Goal: Feedback & Contribution: Leave review/rating

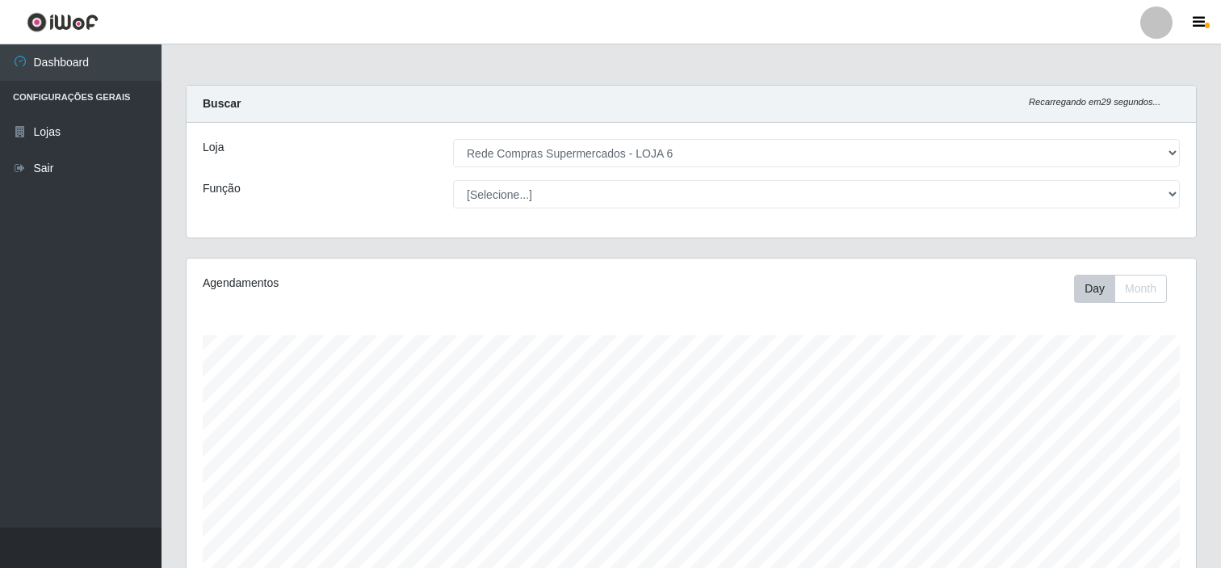
select select "398"
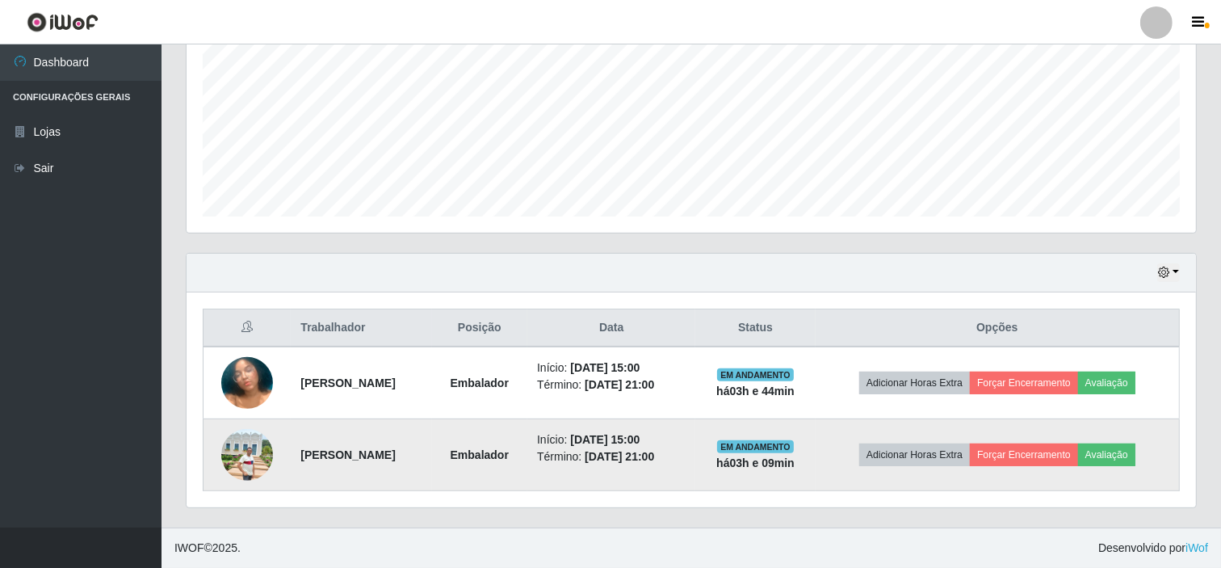
scroll to position [334, 1010]
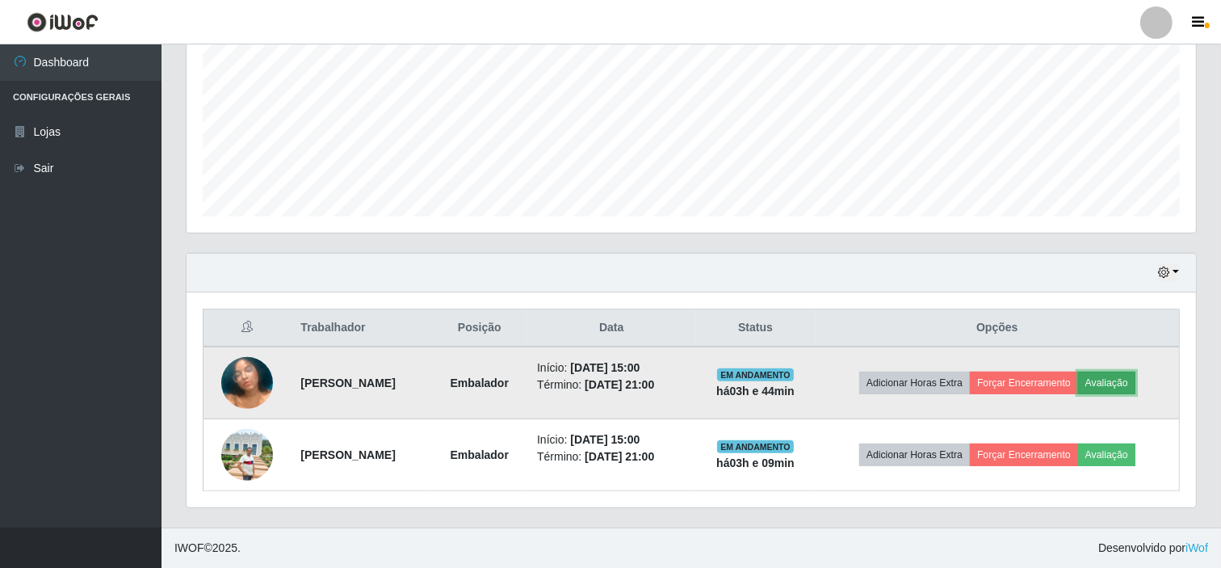
click at [1127, 384] on button "Avaliação" at bounding box center [1106, 383] width 57 height 23
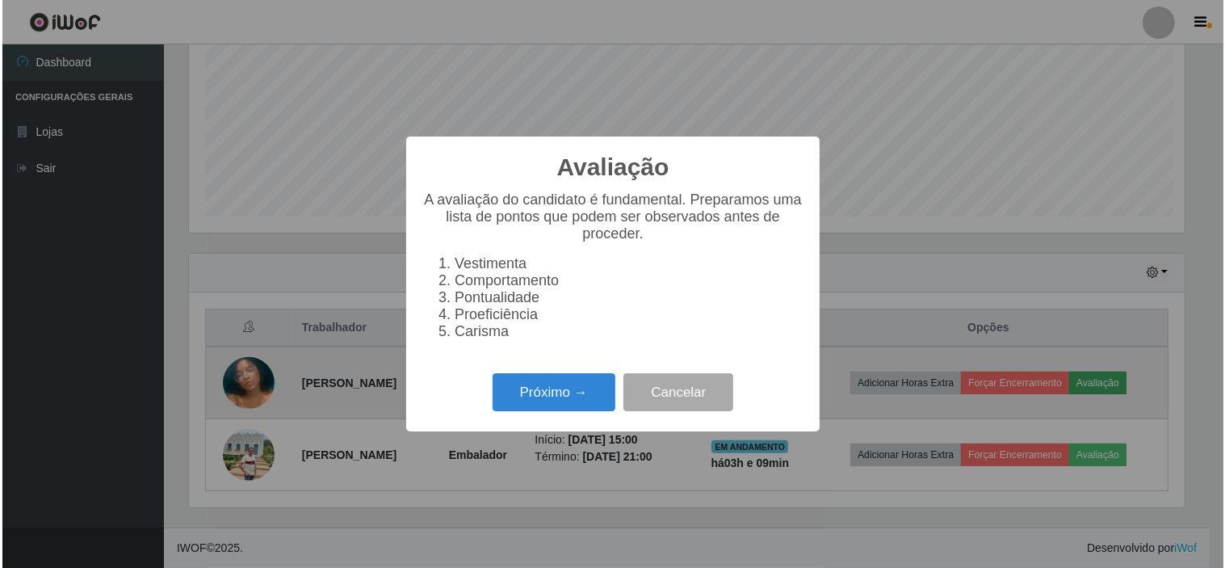
scroll to position [334, 999]
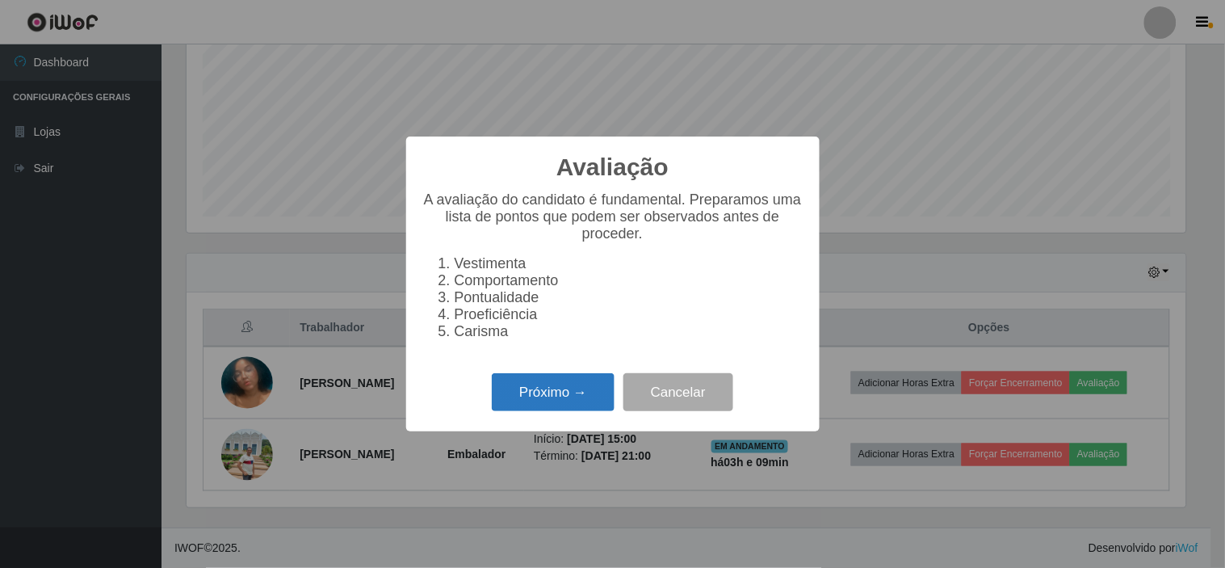
click at [548, 398] on button "Próximo →" at bounding box center [553, 392] width 123 height 38
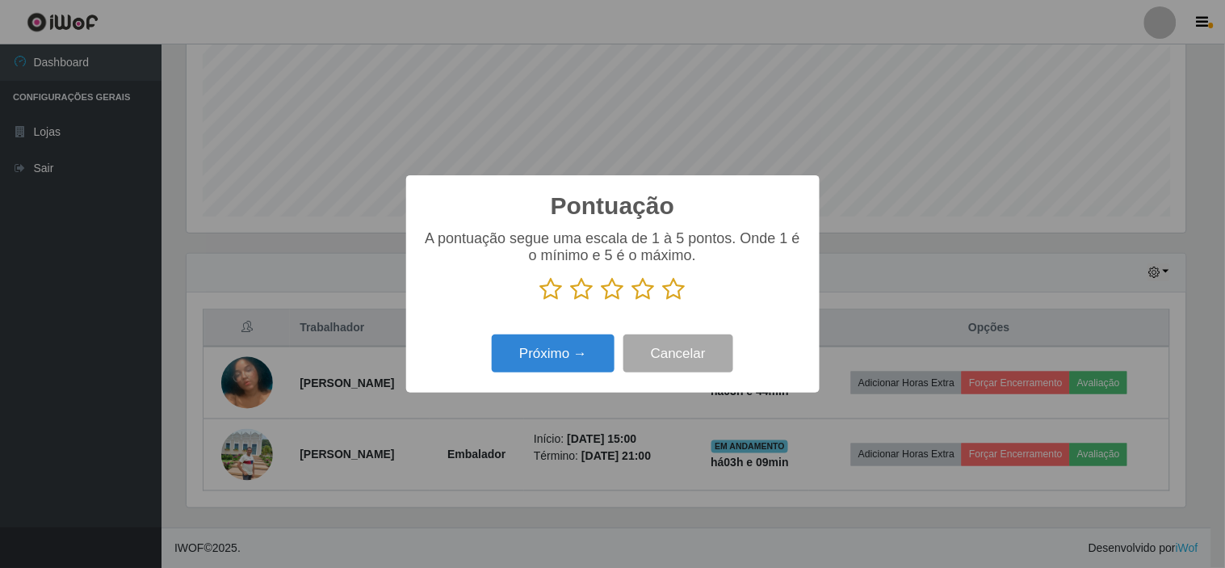
click at [671, 292] on icon at bounding box center [674, 289] width 23 height 24
click at [663, 301] on input "radio" at bounding box center [663, 301] width 0 height 0
click at [547, 354] on button "Próximo →" at bounding box center [553, 353] width 123 height 38
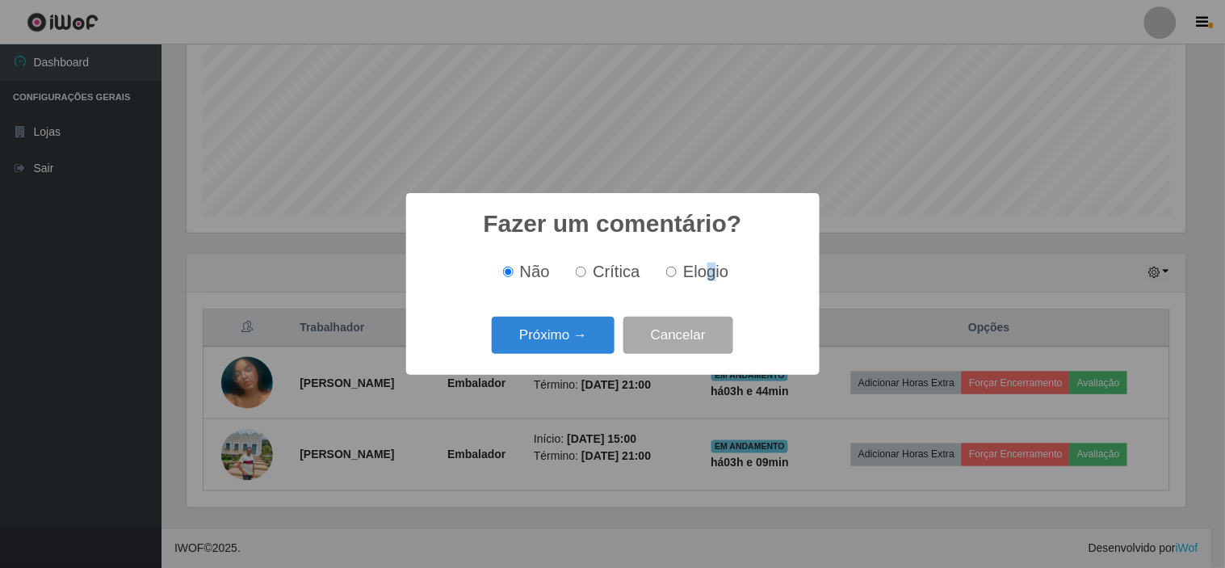
click at [708, 271] on span "Elogio" at bounding box center [705, 271] width 45 height 18
click at [668, 275] on input "Elogio" at bounding box center [671, 272] width 10 height 10
radio input "true"
click at [557, 333] on button "Próximo →" at bounding box center [553, 336] width 123 height 38
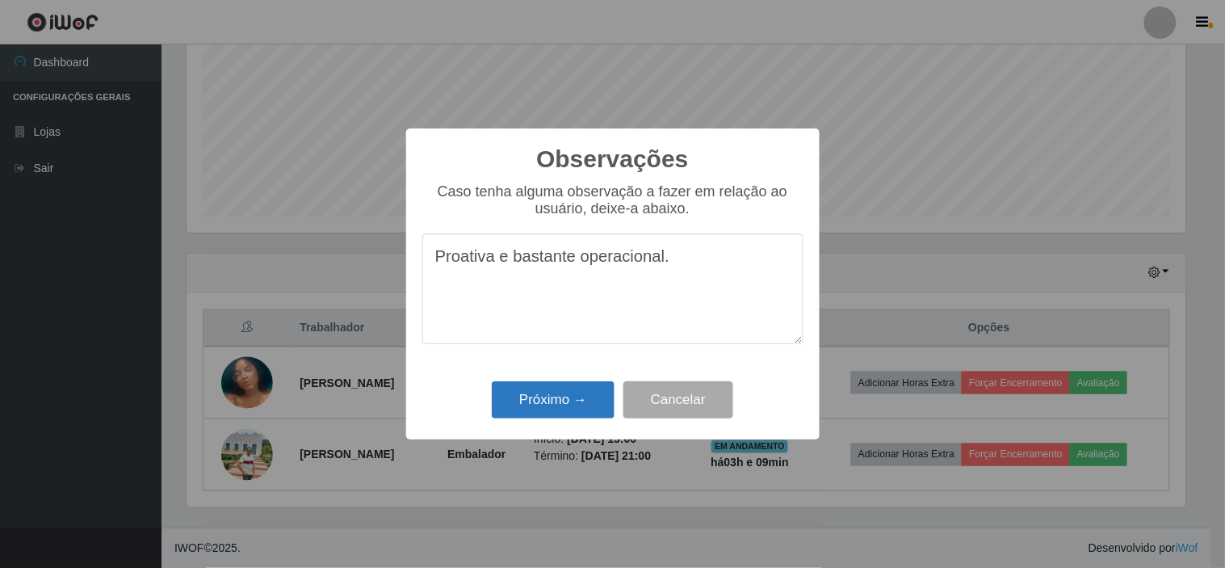
type textarea "Proativa e bastante operacional."
click at [549, 400] on button "Próximo →" at bounding box center [553, 400] width 123 height 38
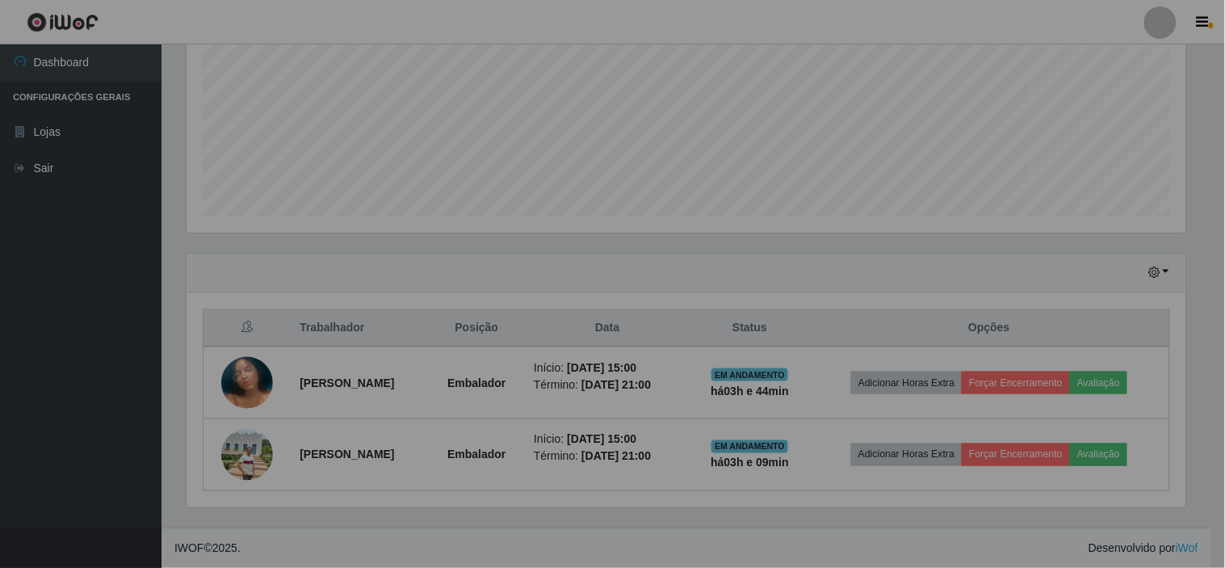
scroll to position [334, 1010]
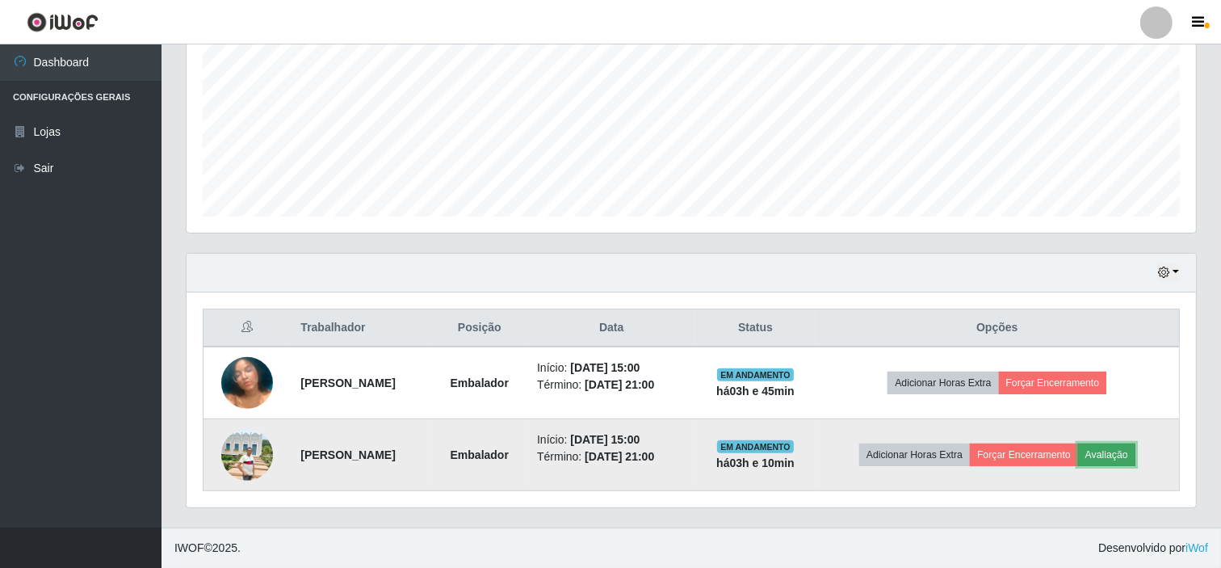
click at [1132, 456] on button "Avaliação" at bounding box center [1106, 454] width 57 height 23
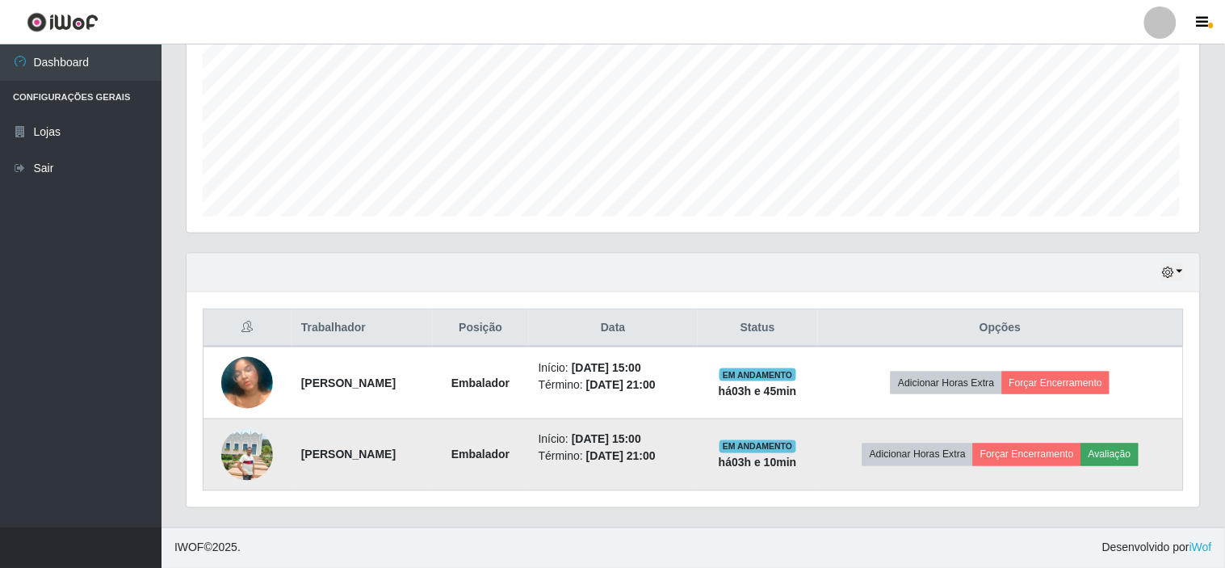
scroll to position [334, 999]
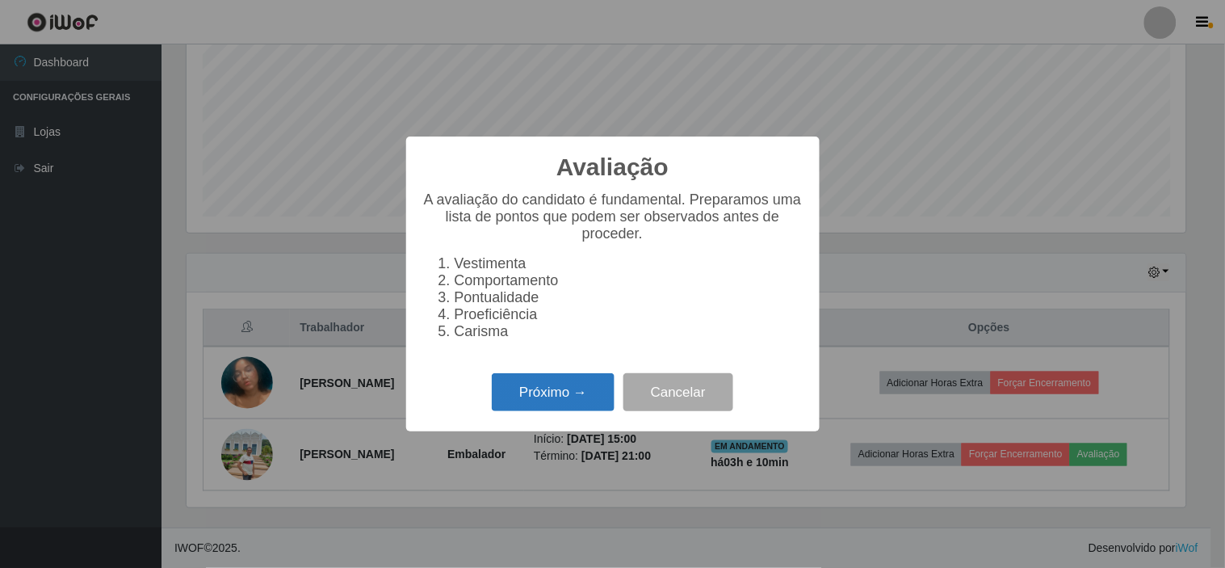
click at [571, 401] on button "Próximo →" at bounding box center [553, 392] width 123 height 38
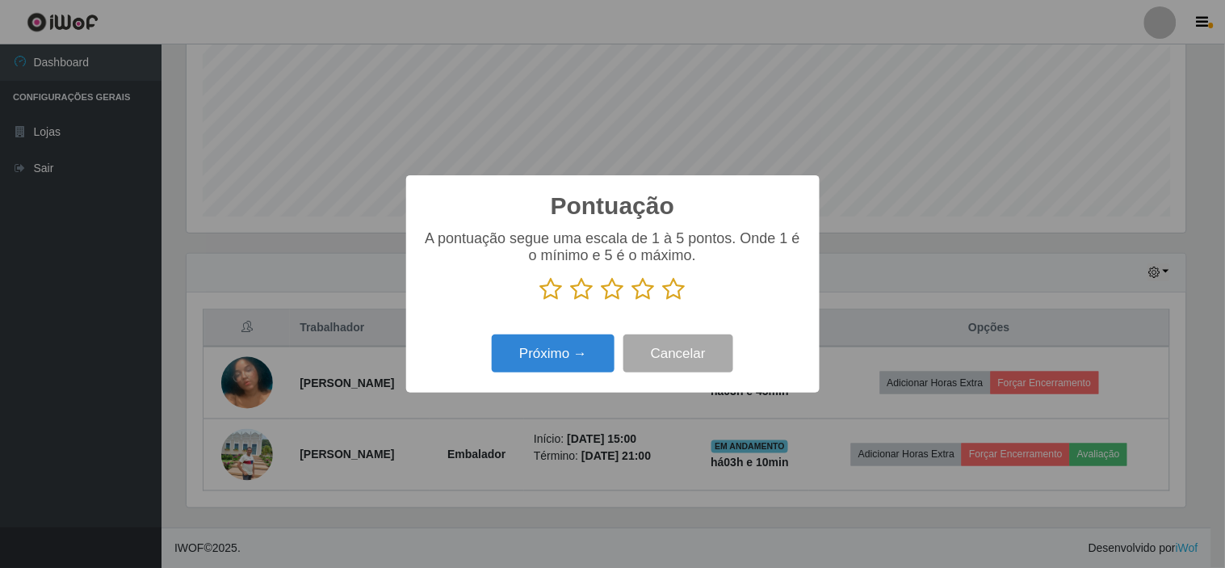
click at [611, 292] on icon at bounding box center [613, 289] width 23 height 24
click at [602, 301] on input "radio" at bounding box center [602, 301] width 0 height 0
click at [558, 352] on button "Próximo →" at bounding box center [553, 353] width 123 height 38
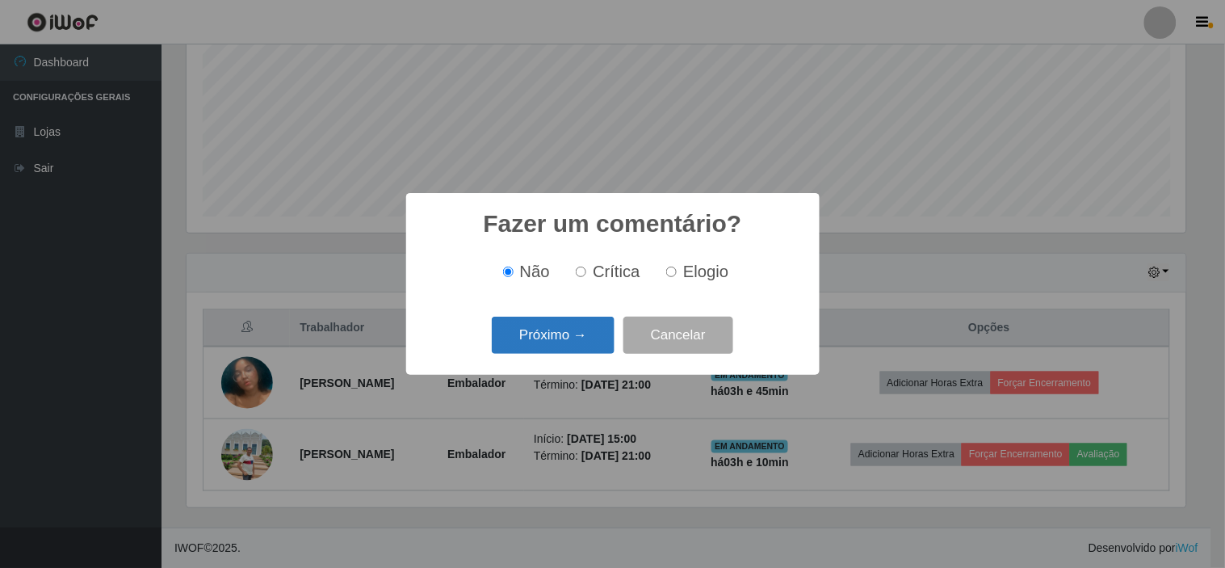
click at [571, 335] on button "Próximo →" at bounding box center [553, 336] width 123 height 38
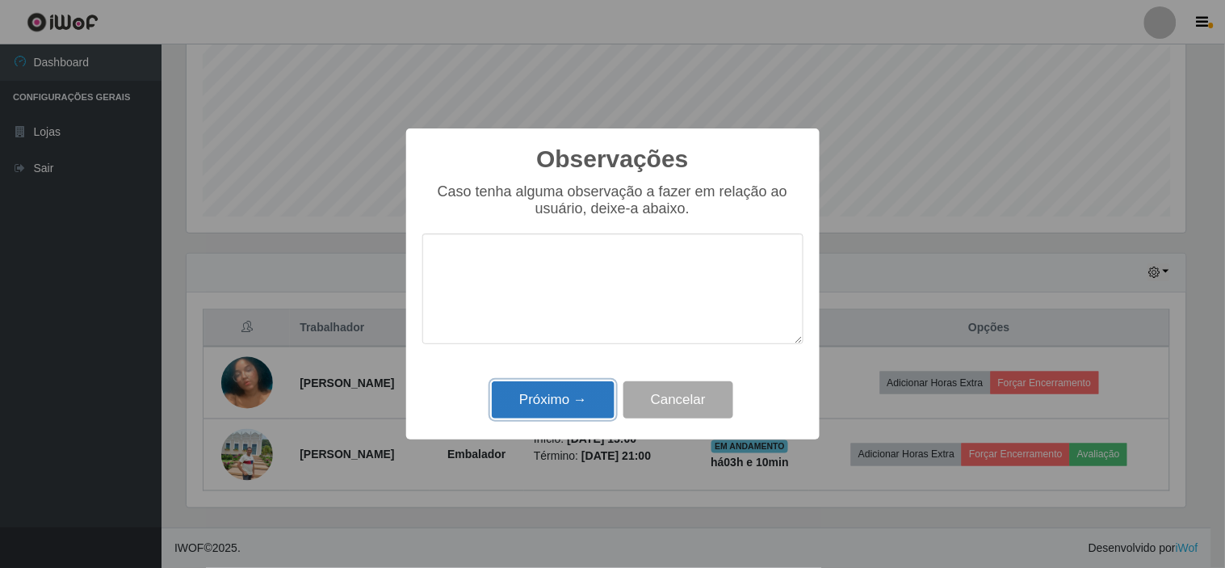
click at [563, 400] on button "Próximo →" at bounding box center [553, 400] width 123 height 38
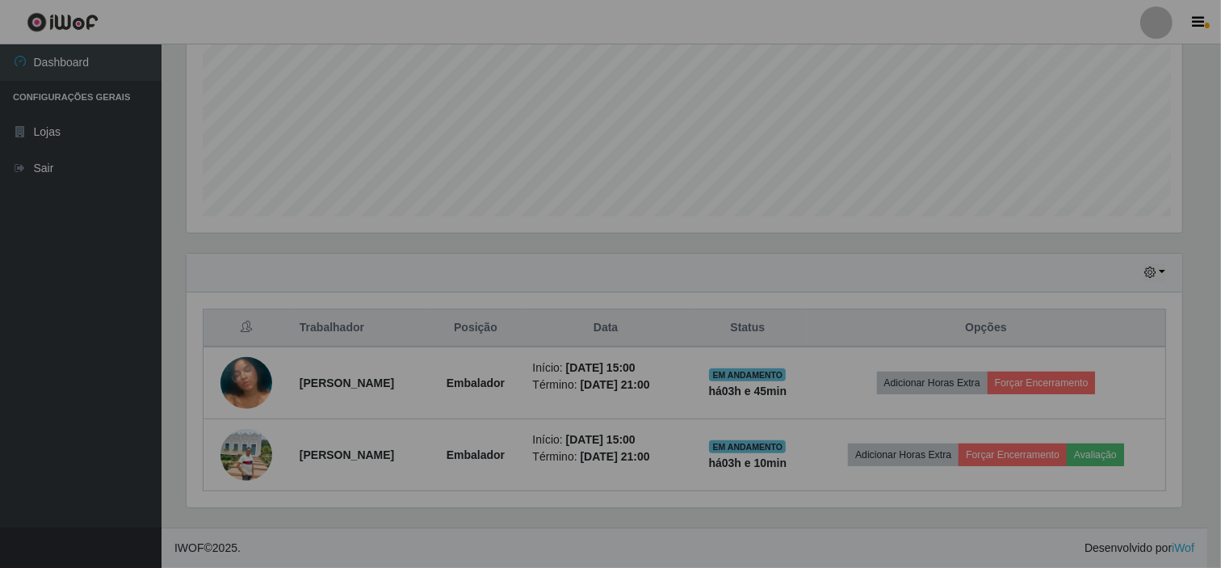
scroll to position [334, 1010]
